Goal: Answer question/provide support: Share knowledge or assist other users

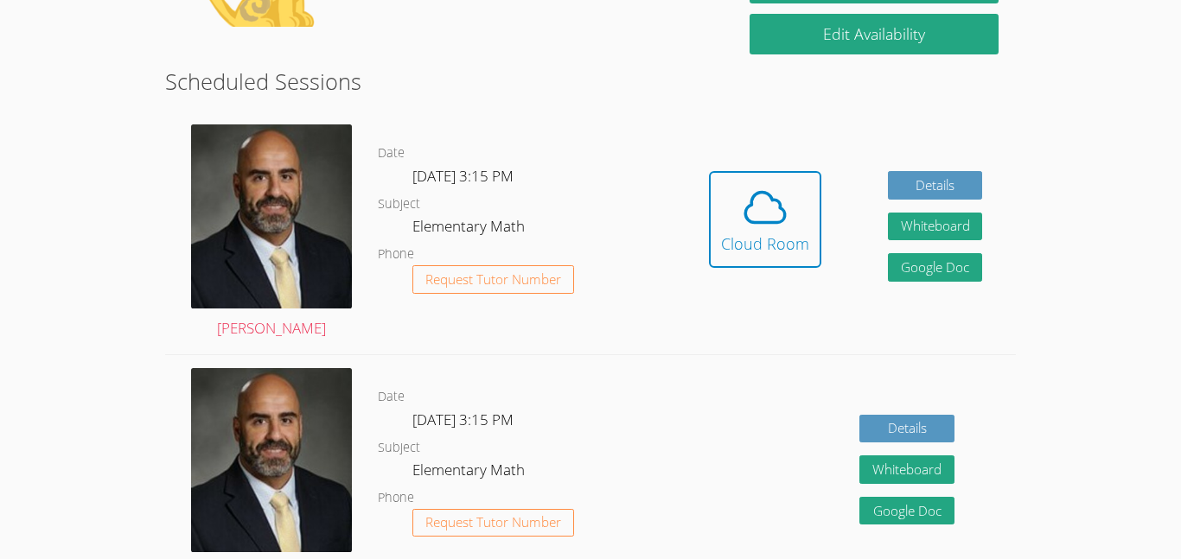
scroll to position [430, 0]
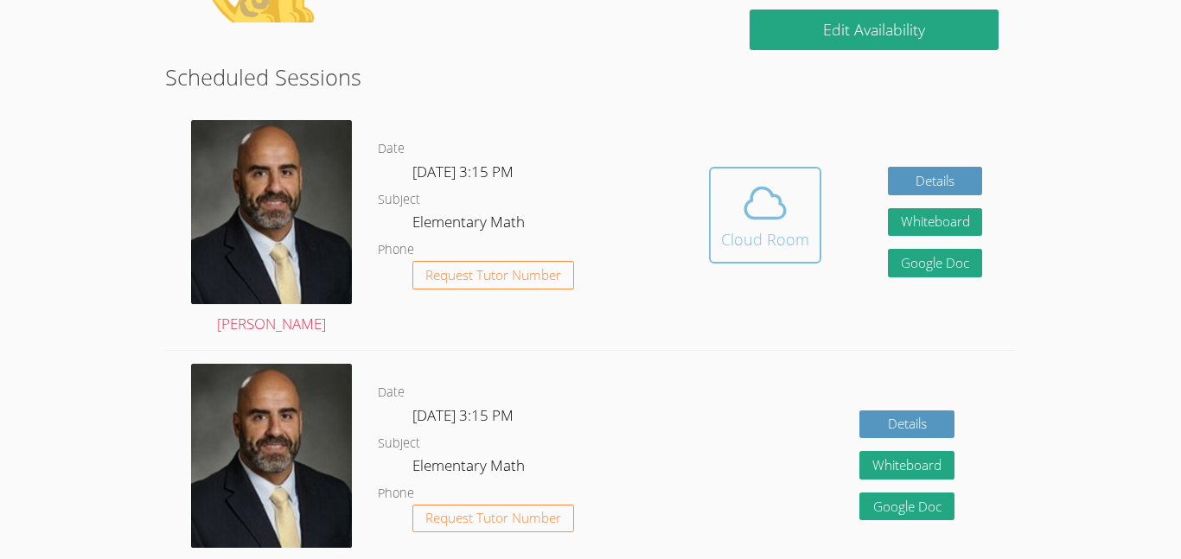
click at [731, 239] on div "Cloud Room" at bounding box center [765, 239] width 88 height 24
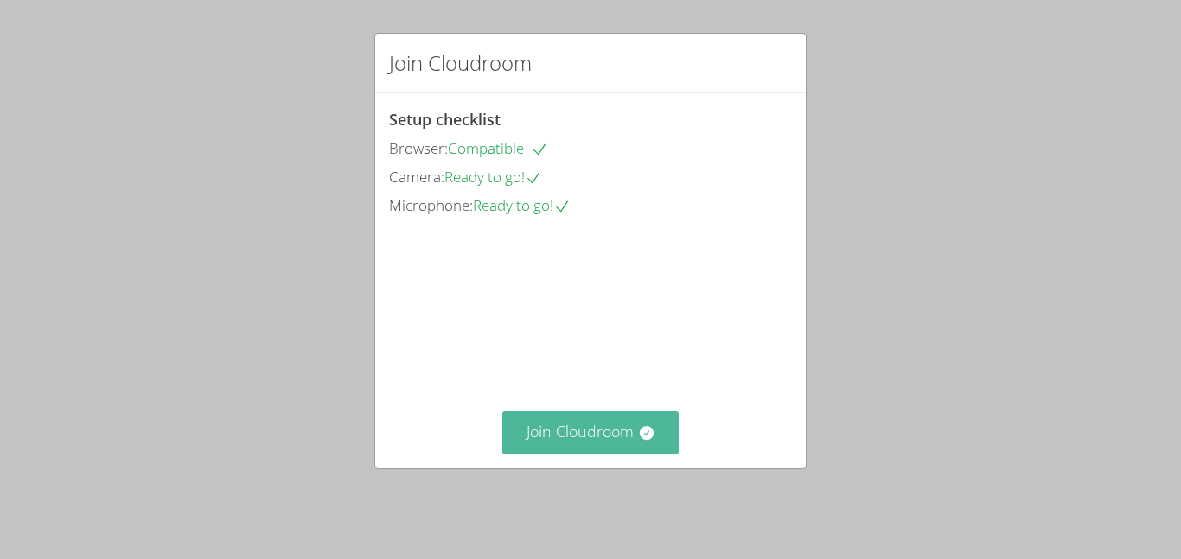
click at [577, 433] on button "Join Cloudroom" at bounding box center [590, 432] width 177 height 42
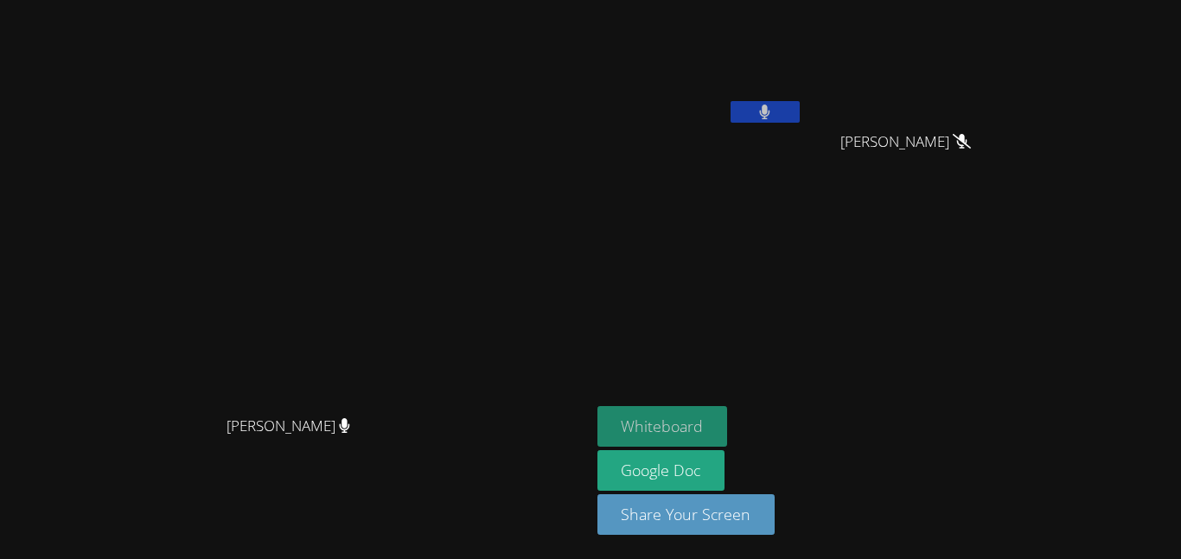
click at [728, 437] on button "Whiteboard" at bounding box center [662, 426] width 131 height 41
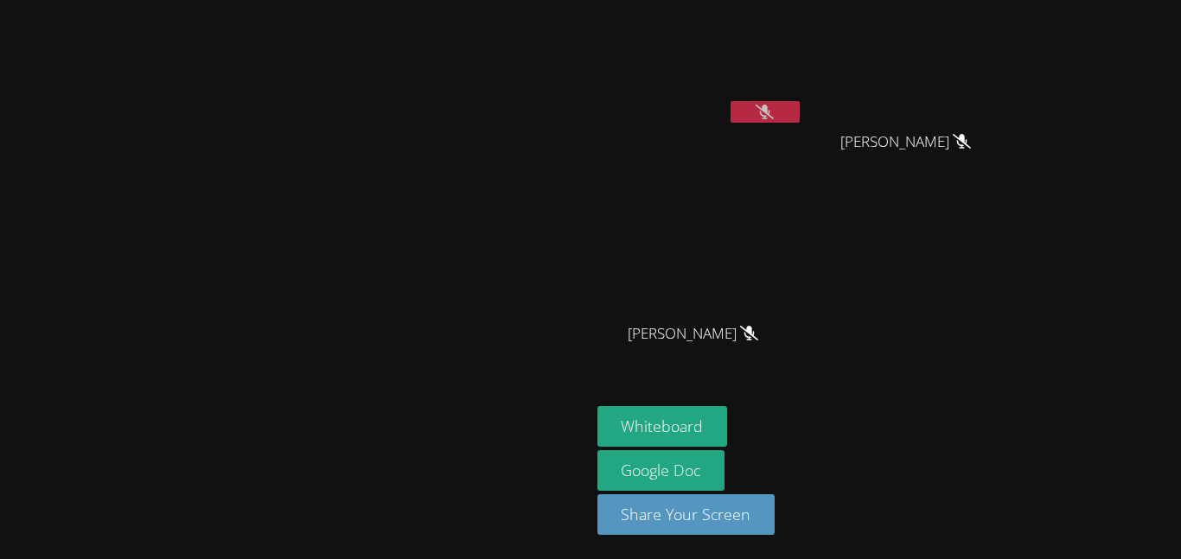
click at [774, 113] on icon at bounding box center [764, 112] width 18 height 15
click at [800, 112] on button at bounding box center [764, 112] width 69 height 22
click at [1016, 264] on div "[PERSON_NAME] [PERSON_NAME] [PERSON_NAME] [PERSON_NAME] [PERSON_NAME]" at bounding box center [806, 195] width 418 height 377
click at [1016, 442] on div "Whiteboard Google Doc Share Your Screen" at bounding box center [806, 477] width 418 height 143
click at [774, 106] on icon at bounding box center [764, 112] width 18 height 15
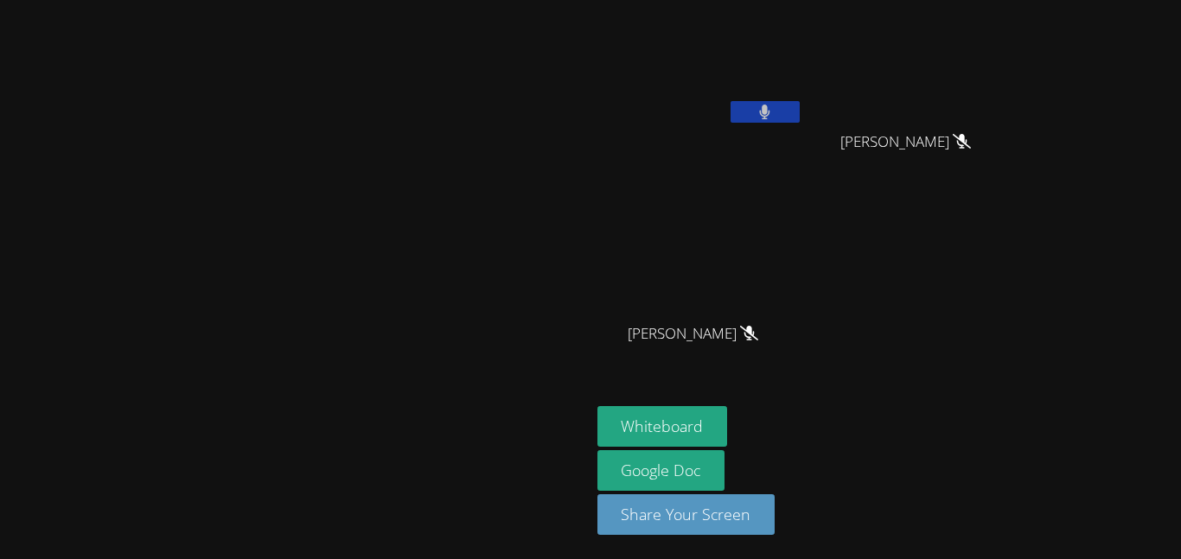
click at [800, 122] on button at bounding box center [764, 112] width 69 height 22
click at [774, 111] on icon at bounding box center [764, 112] width 18 height 15
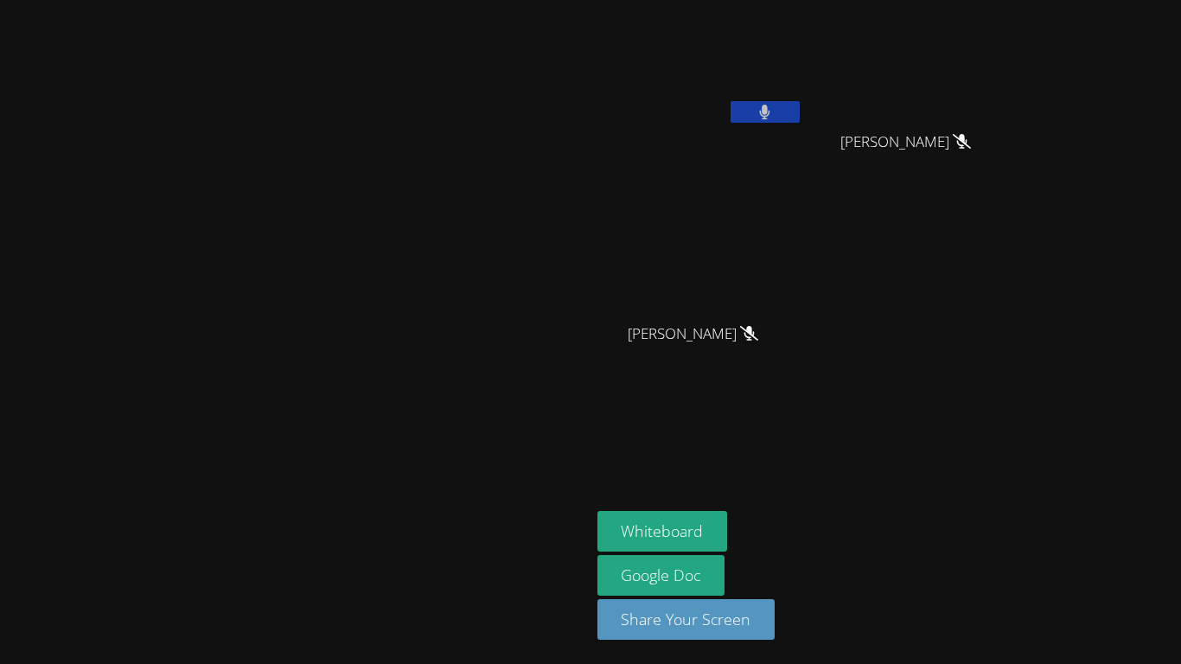
click at [770, 115] on icon at bounding box center [764, 112] width 11 height 15
click at [774, 105] on icon at bounding box center [764, 112] width 18 height 15
click at [770, 107] on icon at bounding box center [765, 112] width 10 height 15
click at [774, 118] on icon at bounding box center [764, 112] width 18 height 15
click at [770, 113] on icon at bounding box center [765, 112] width 10 height 15
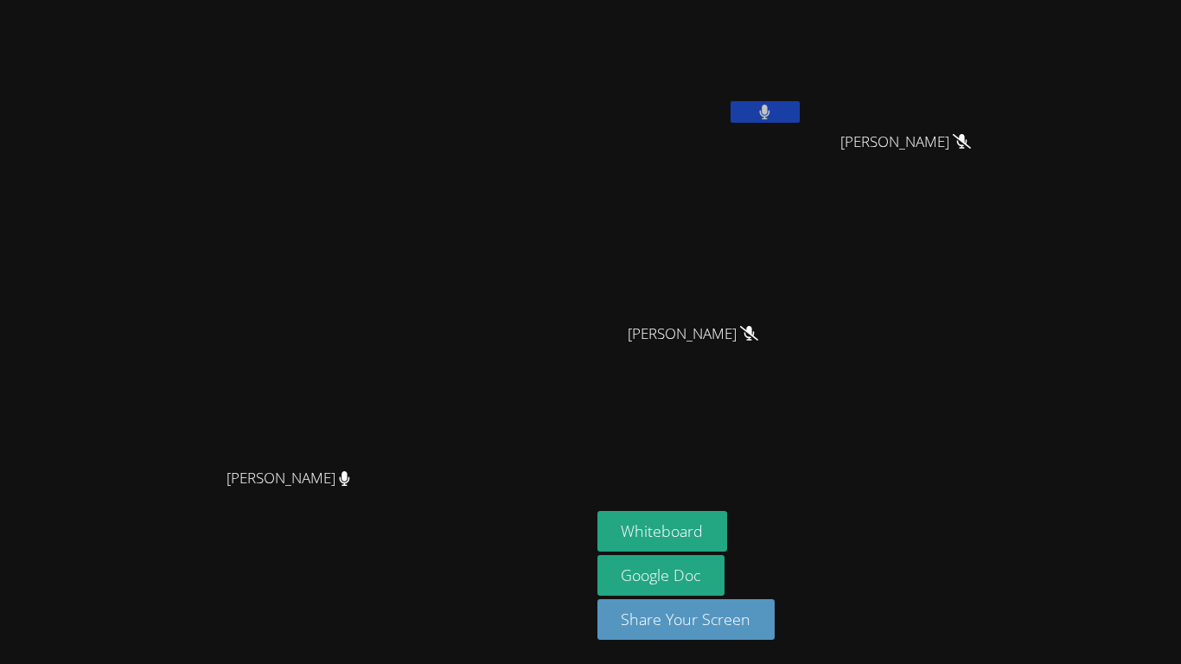
click at [803, 184] on div "[PERSON_NAME]" at bounding box center [700, 99] width 206 height 185
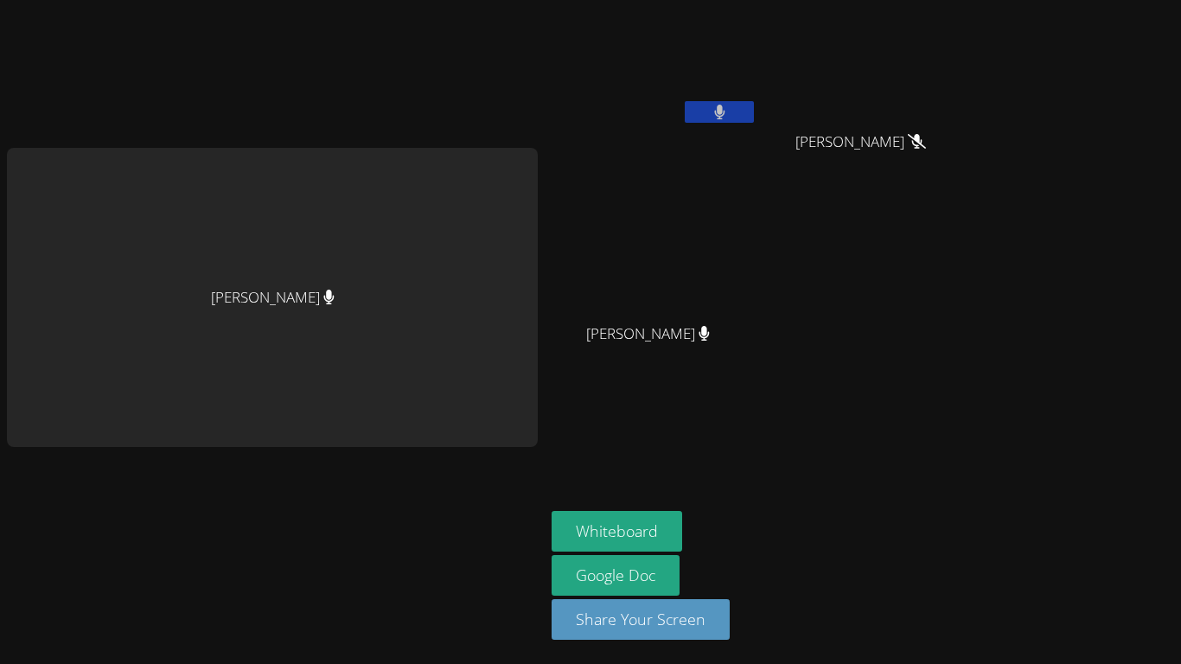
click at [1154, 270] on div "[PERSON_NAME] [PERSON_NAME] [PERSON_NAME] [PERSON_NAME] [PERSON_NAME] [PERSON_N…" at bounding box center [590, 332] width 1181 height 664
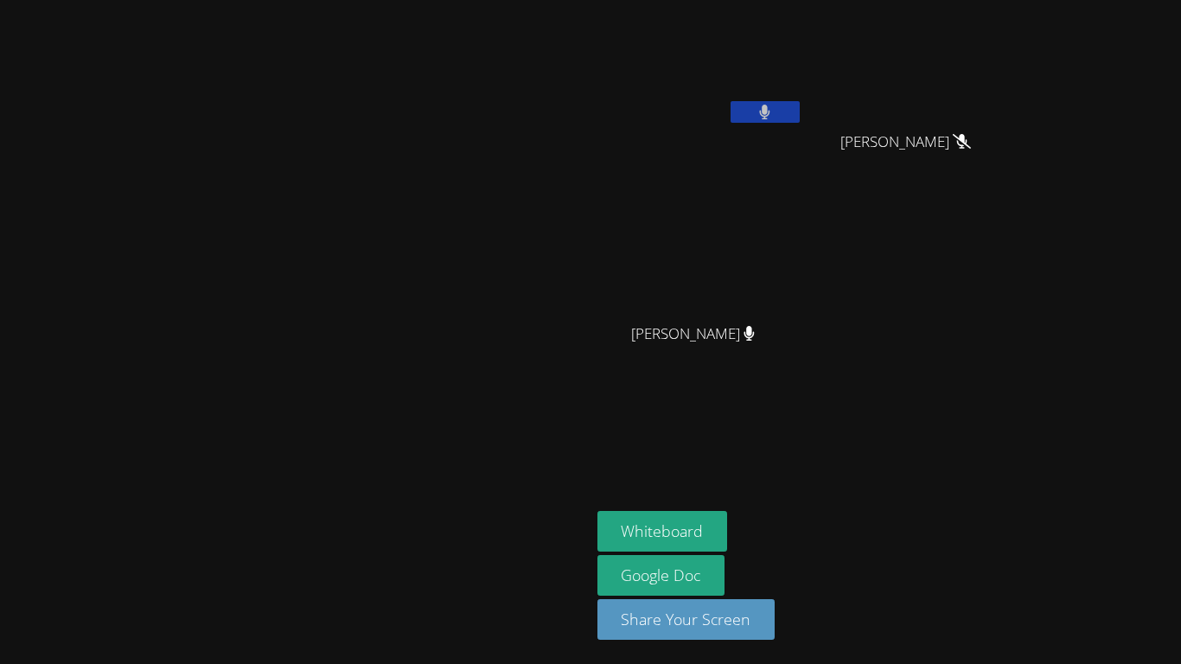
click at [1023, 256] on aside "[PERSON_NAME] [PERSON_NAME] [PERSON_NAME] [PERSON_NAME] [PERSON_NAME] Whiteboar…" at bounding box center [806, 332] width 432 height 664
click at [395, 439] on video at bounding box center [294, 298] width 259 height 324
click at [424, 259] on video at bounding box center [294, 298] width 259 height 324
click at [1023, 349] on aside "[PERSON_NAME] [PERSON_NAME] [PERSON_NAME] [PERSON_NAME] [PERSON_NAME] Whiteboar…" at bounding box center [806, 332] width 432 height 664
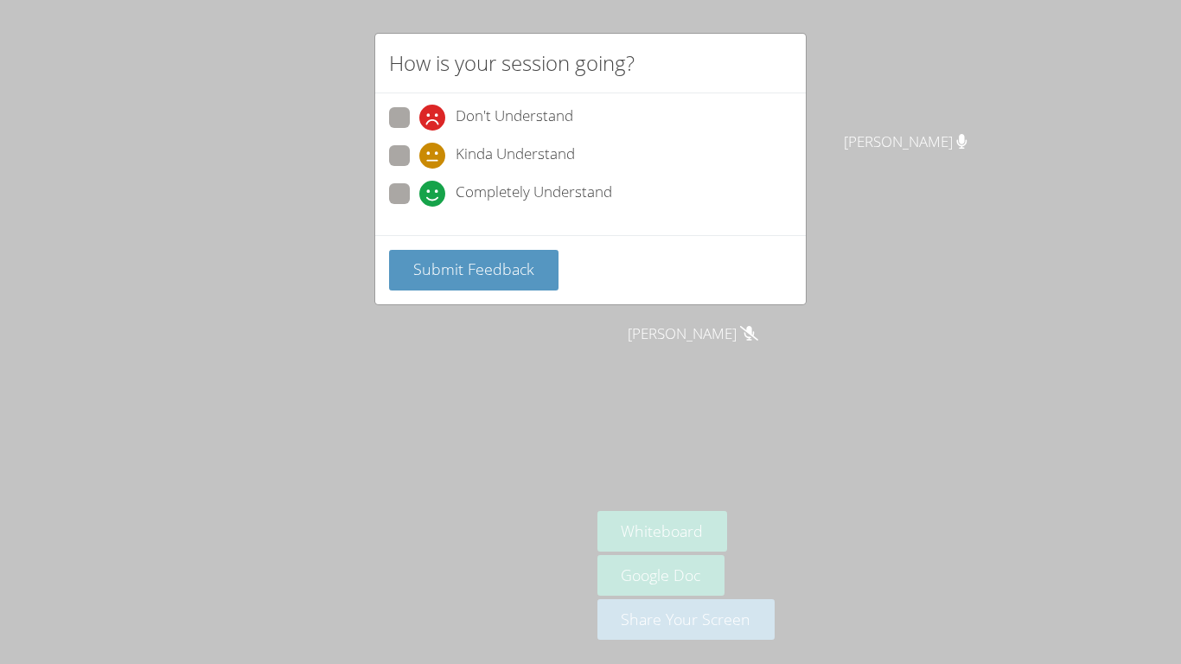
click at [528, 202] on span "Completely Understand" at bounding box center [534, 194] width 156 height 26
click at [434, 198] on input "Completely Understand" at bounding box center [426, 190] width 15 height 15
radio input "true"
click at [529, 255] on button "Submit Feedback" at bounding box center [473, 270] width 169 height 41
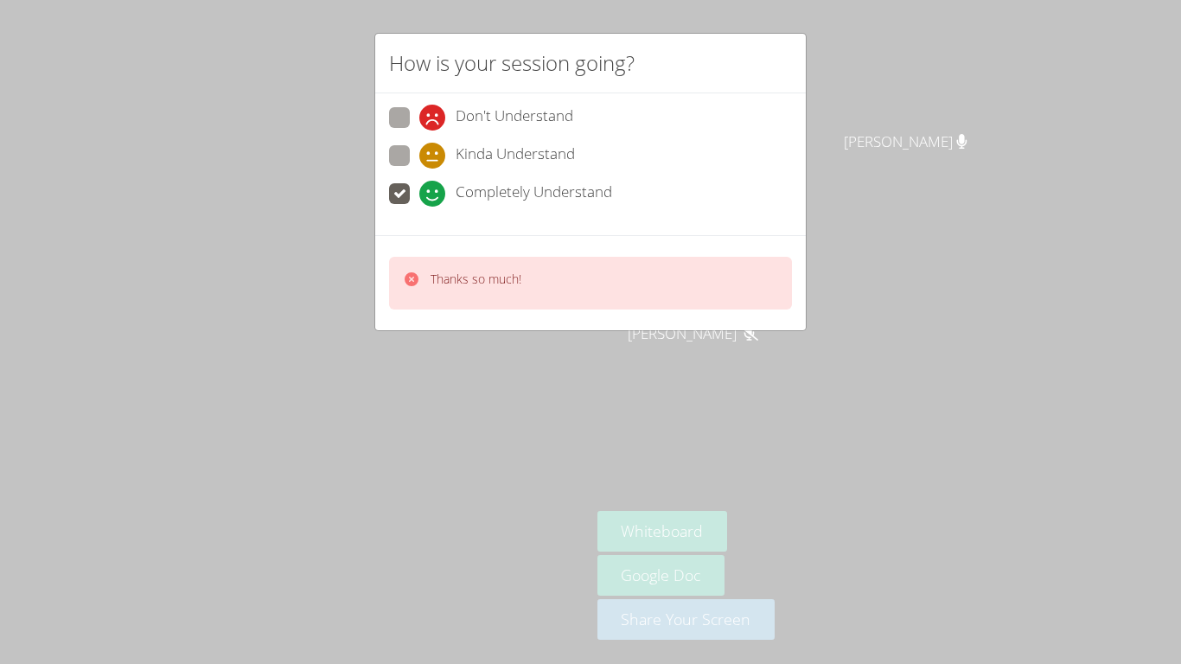
click at [443, 348] on div "How is your session going? Don't Understand Kinda Understand Completely Underst…" at bounding box center [590, 332] width 1181 height 664
